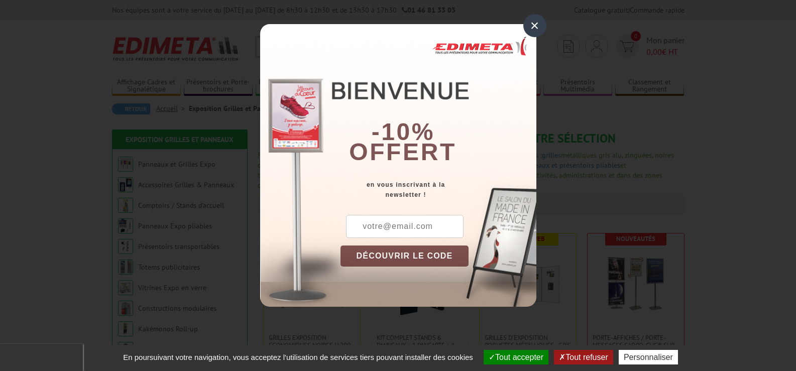
click at [534, 25] on div "×" at bounding box center [535, 25] width 23 height 23
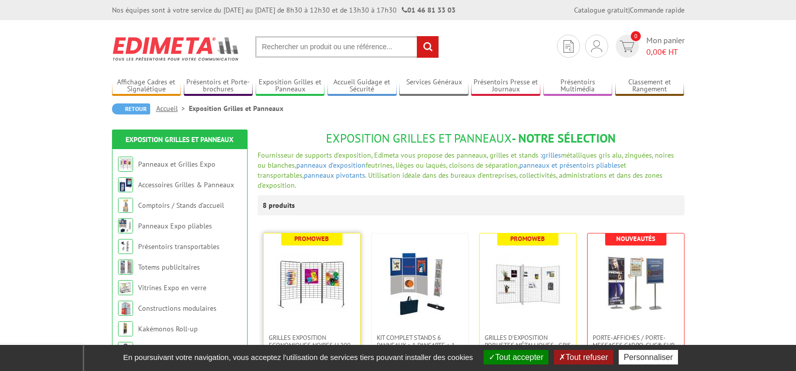
click at [311, 271] on img at bounding box center [312, 284] width 70 height 70
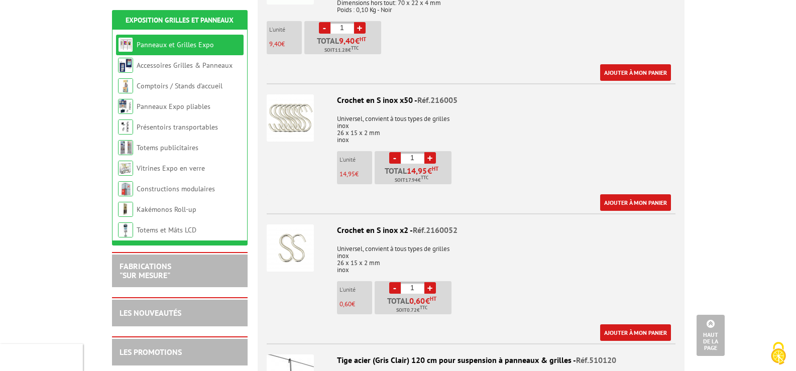
scroll to position [1412, 0]
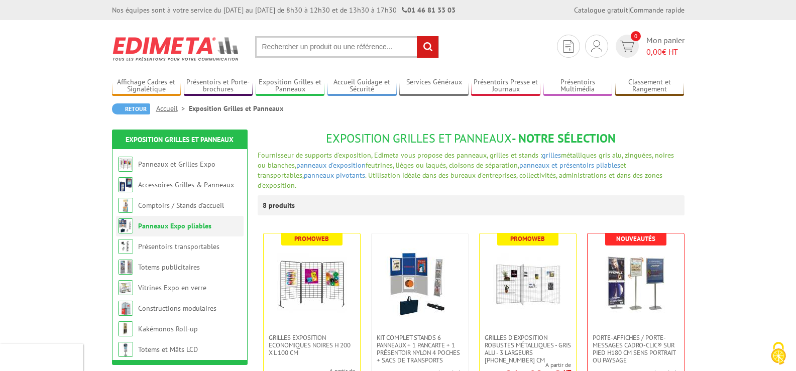
click at [186, 225] on link "Panneaux Expo pliables" at bounding box center [174, 226] width 73 height 9
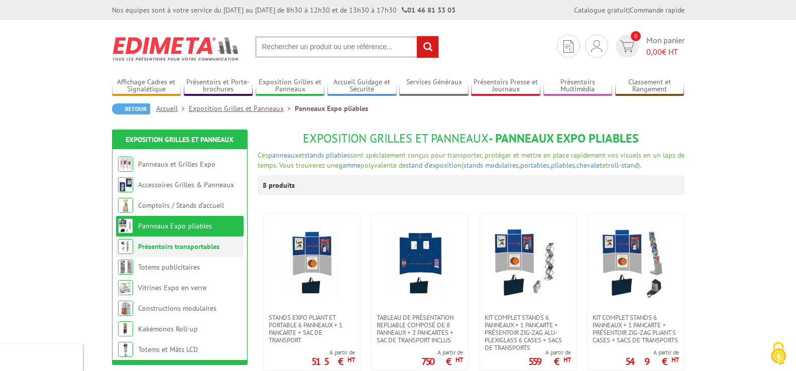
click at [172, 247] on link "Présentoirs transportables" at bounding box center [178, 246] width 81 height 9
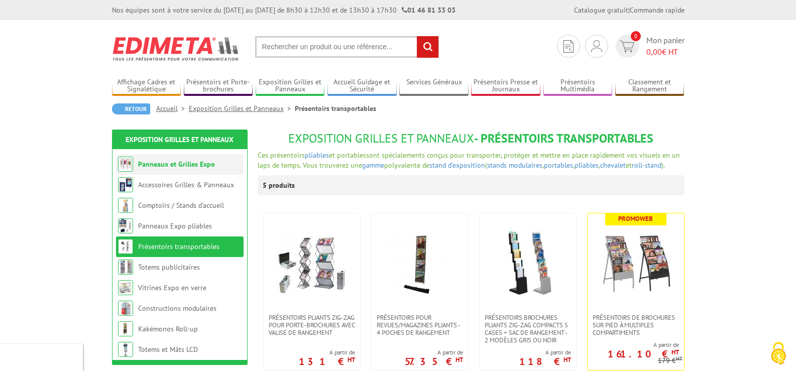
click at [169, 167] on link "Panneaux et Grilles Expo" at bounding box center [176, 164] width 77 height 9
